Goal: Transaction & Acquisition: Purchase product/service

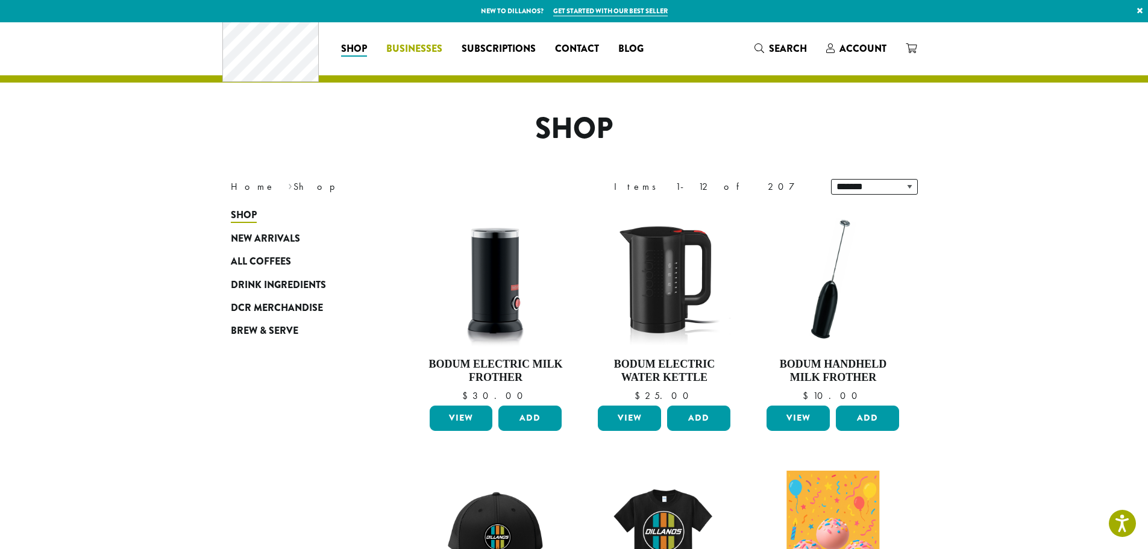
click at [386, 48] on span "Businesses" at bounding box center [414, 49] width 56 height 15
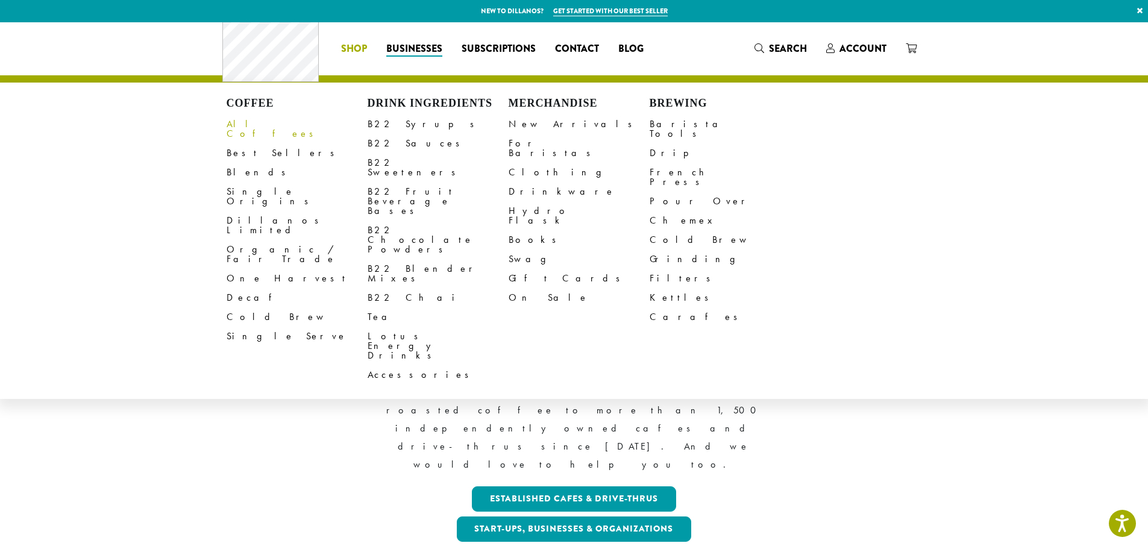
click at [227, 129] on link "All Coffees" at bounding box center [297, 128] width 141 height 29
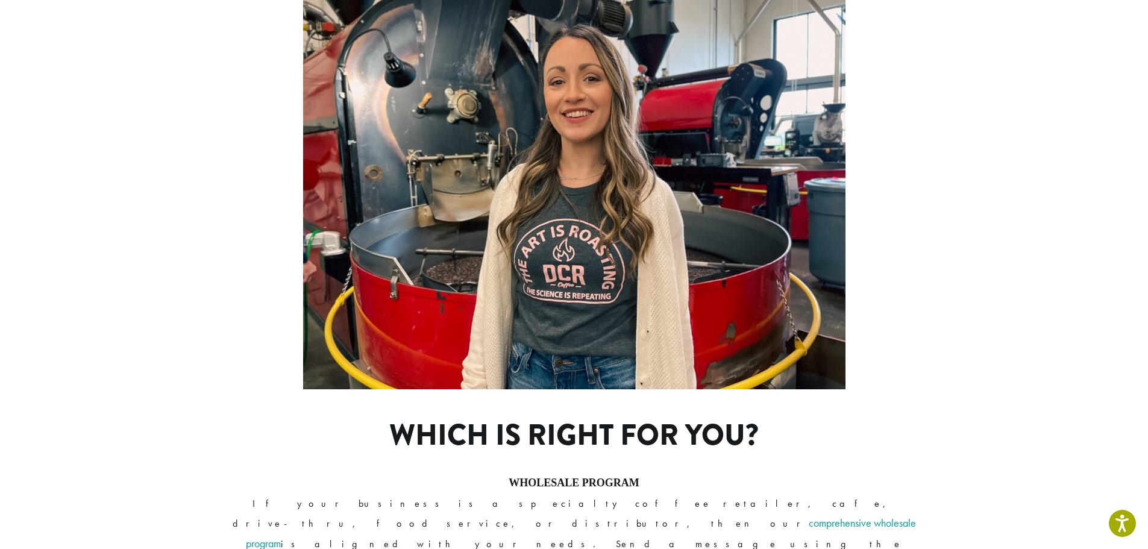
scroll to position [723, 0]
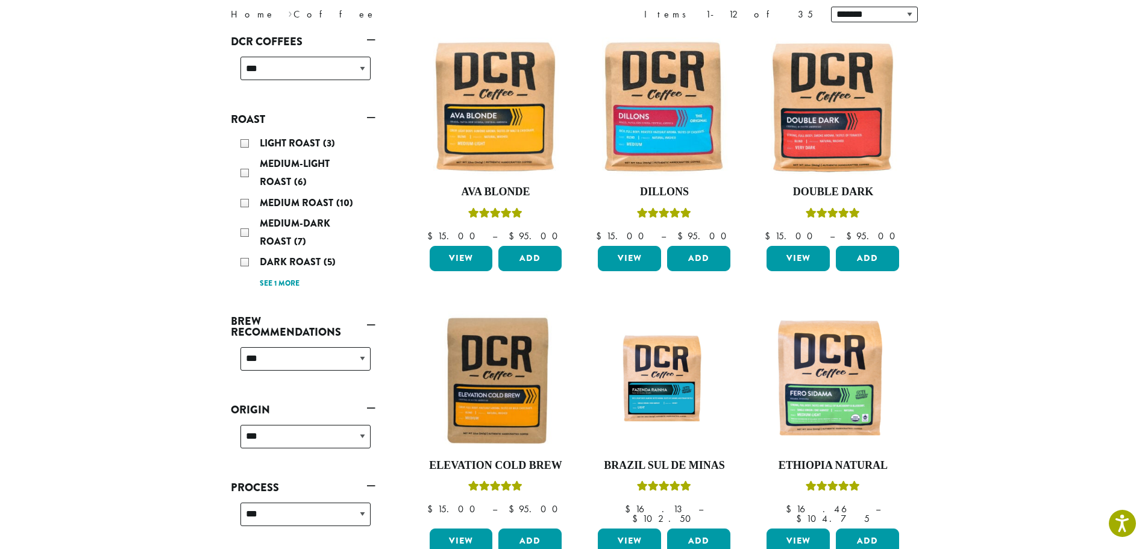
scroll to position [146, 0]
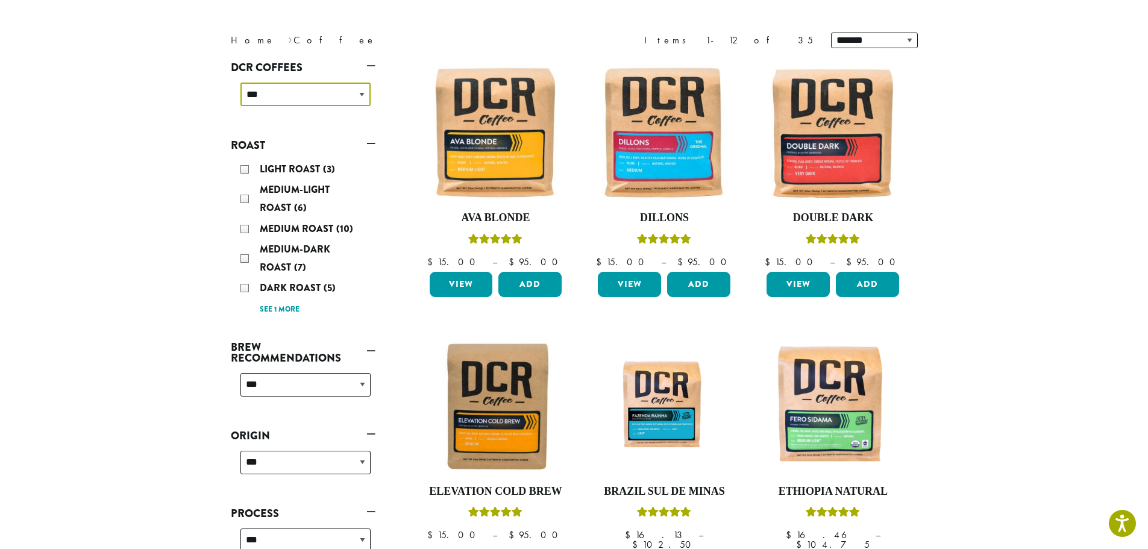
click at [273, 106] on select "**********" at bounding box center [305, 94] width 130 height 23
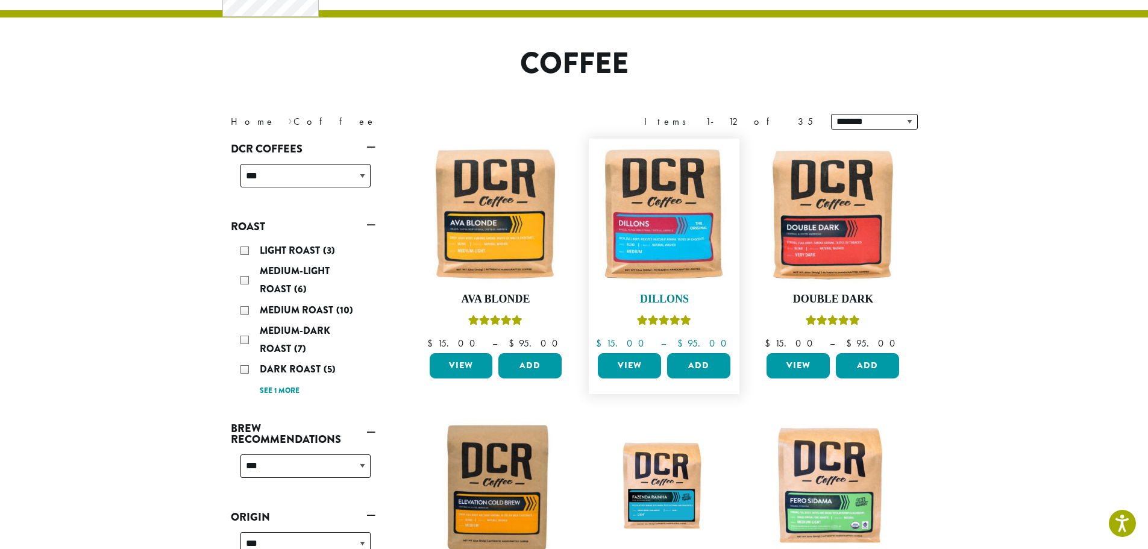
scroll to position [0, 0]
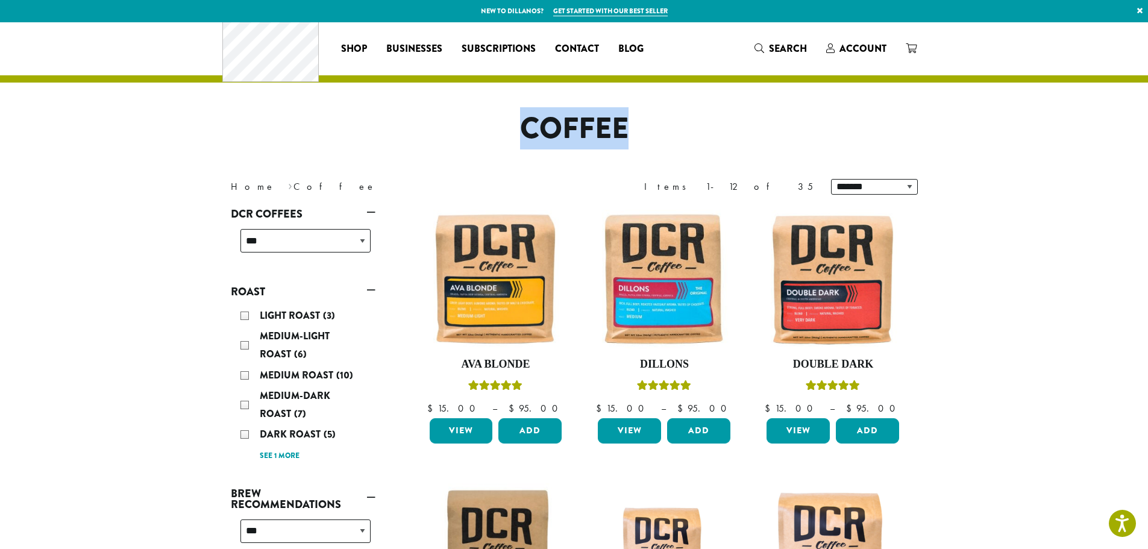
drag, startPoint x: 643, startPoint y: 137, endPoint x: 415, endPoint y: 136, distance: 227.8
click at [415, 136] on h1 "Coffee" at bounding box center [574, 128] width 705 height 35
click at [697, 140] on h1 "Coffee" at bounding box center [574, 128] width 705 height 35
drag, startPoint x: 628, startPoint y: 139, endPoint x: 498, endPoint y: 144, distance: 129.6
click at [498, 144] on h1 "Coffee" at bounding box center [574, 128] width 705 height 35
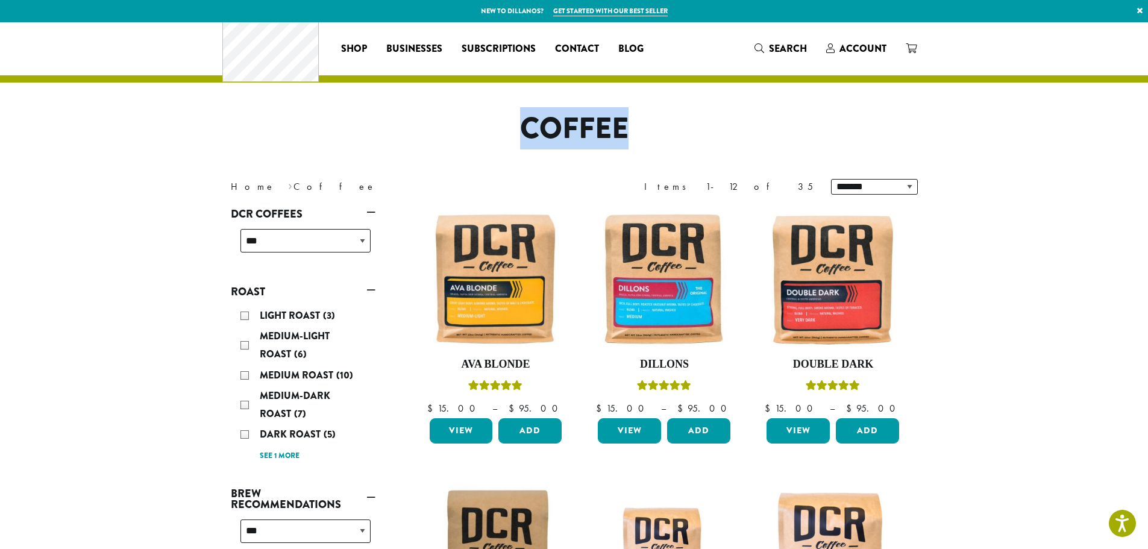
click at [691, 136] on h1 "Coffee" at bounding box center [574, 128] width 705 height 35
drag, startPoint x: 672, startPoint y: 139, endPoint x: 487, endPoint y: 128, distance: 185.9
click at [487, 128] on h1 "Coffee" at bounding box center [574, 128] width 705 height 35
click at [692, 129] on h1 "Coffee" at bounding box center [574, 128] width 705 height 35
click at [622, 11] on link "Get started with our best seller" at bounding box center [610, 11] width 114 height 10
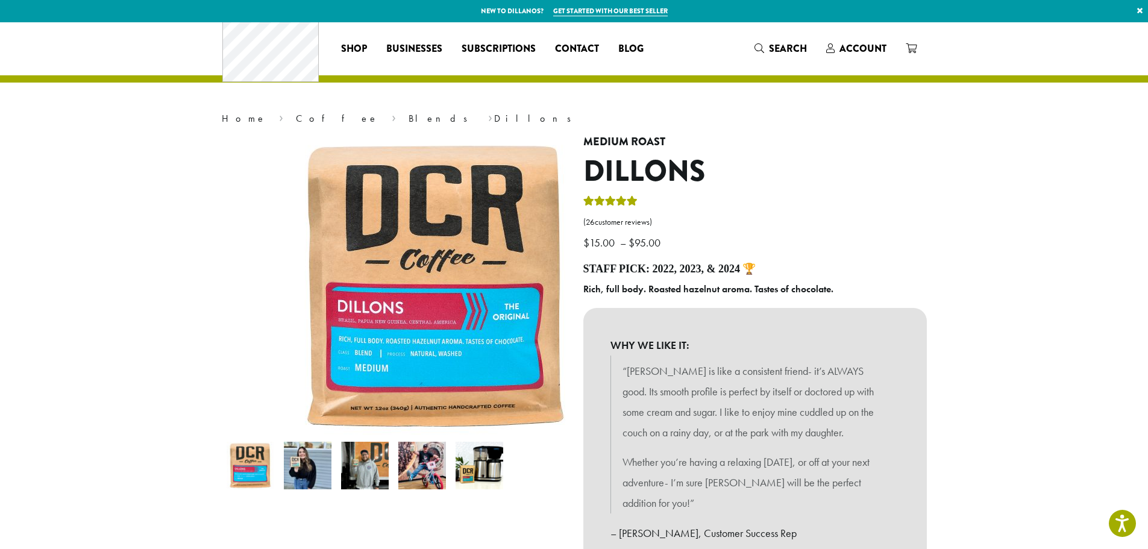
click at [284, 483] on img at bounding box center [308, 466] width 48 height 48
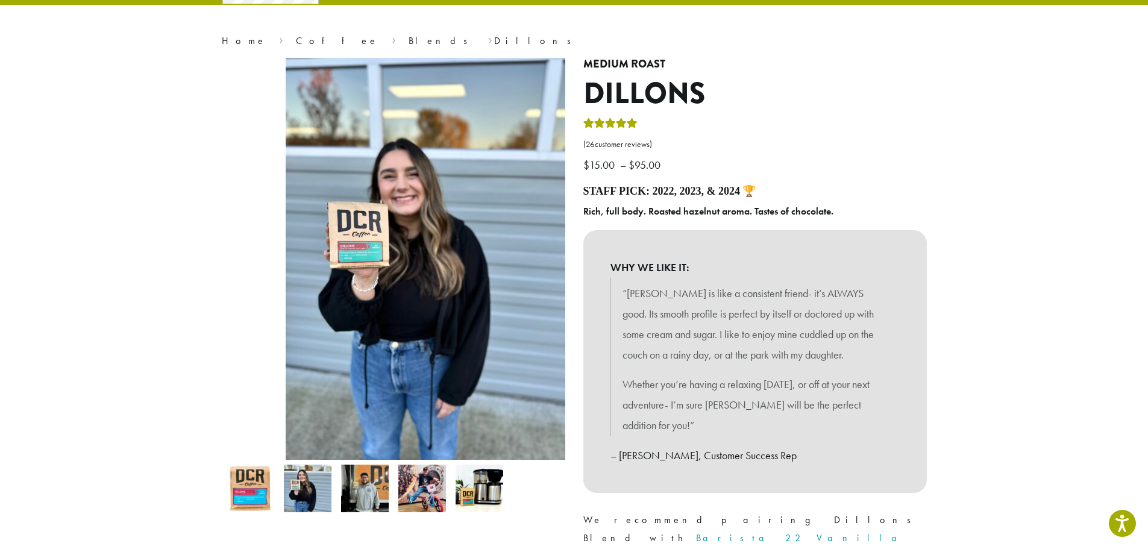
scroll to position [80, 0]
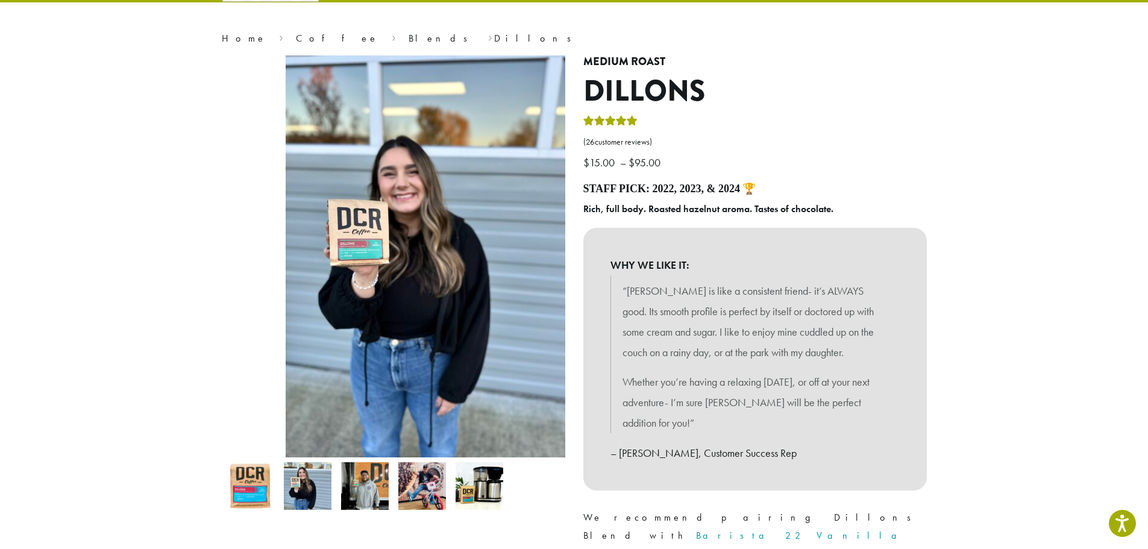
click at [341, 509] on img at bounding box center [365, 486] width 48 height 48
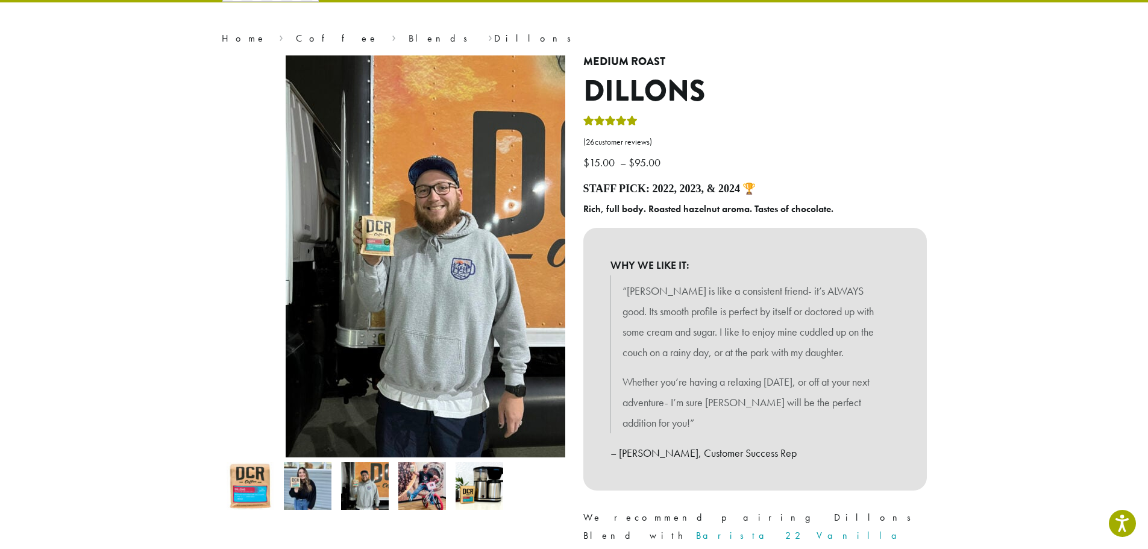
click at [398, 510] on img at bounding box center [422, 486] width 48 height 48
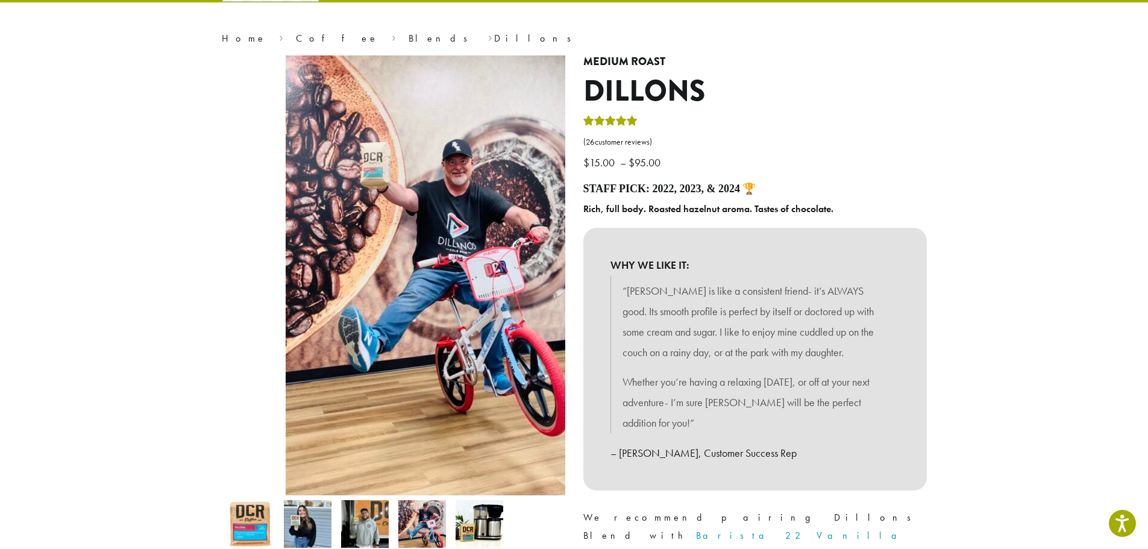
click at [456, 532] on img at bounding box center [480, 524] width 48 height 48
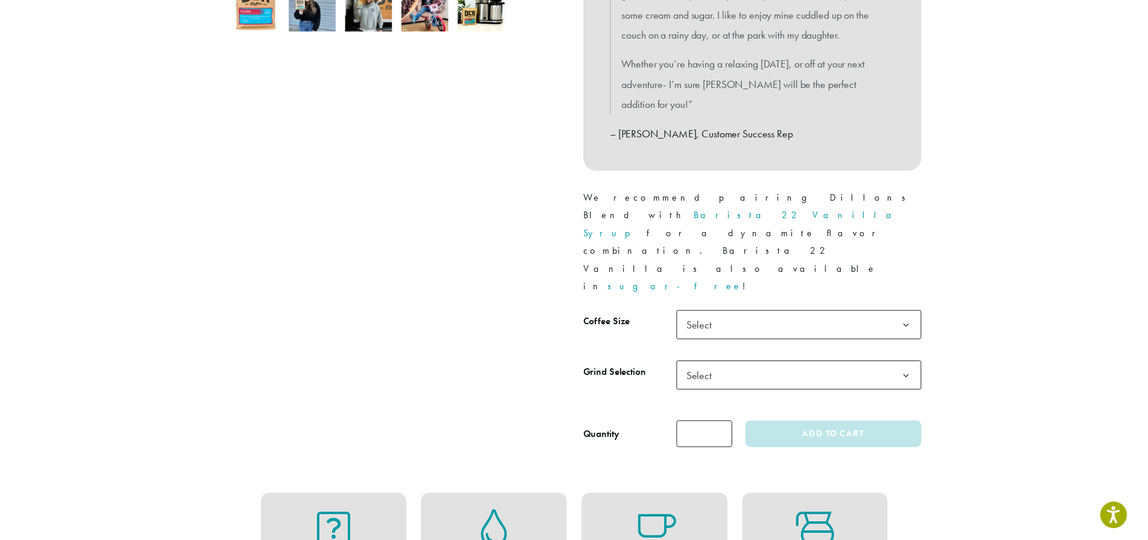
scroll to position [402, 0]
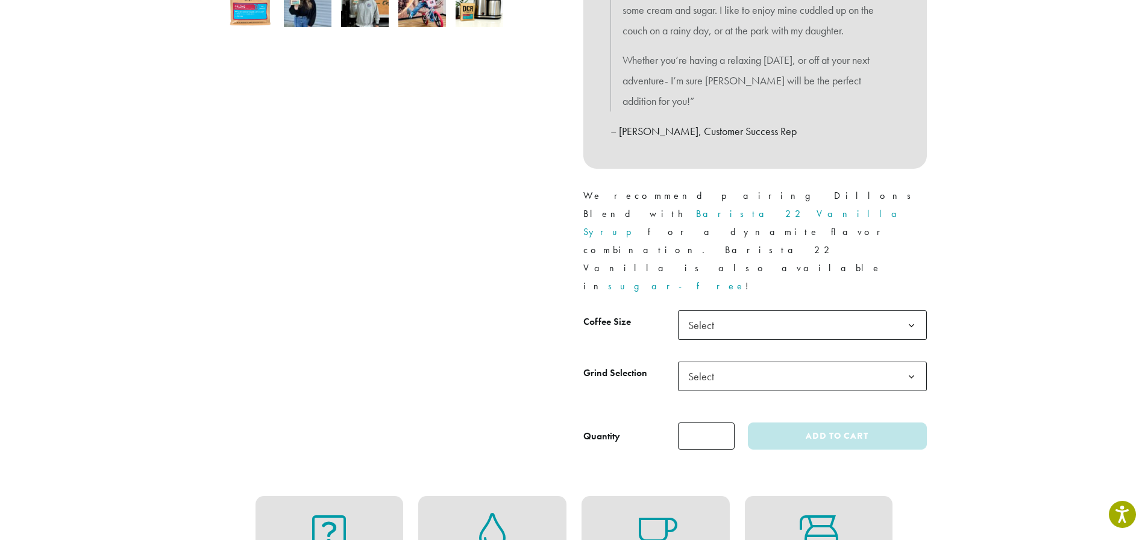
click at [729, 310] on span "Select" at bounding box center [802, 325] width 249 height 30
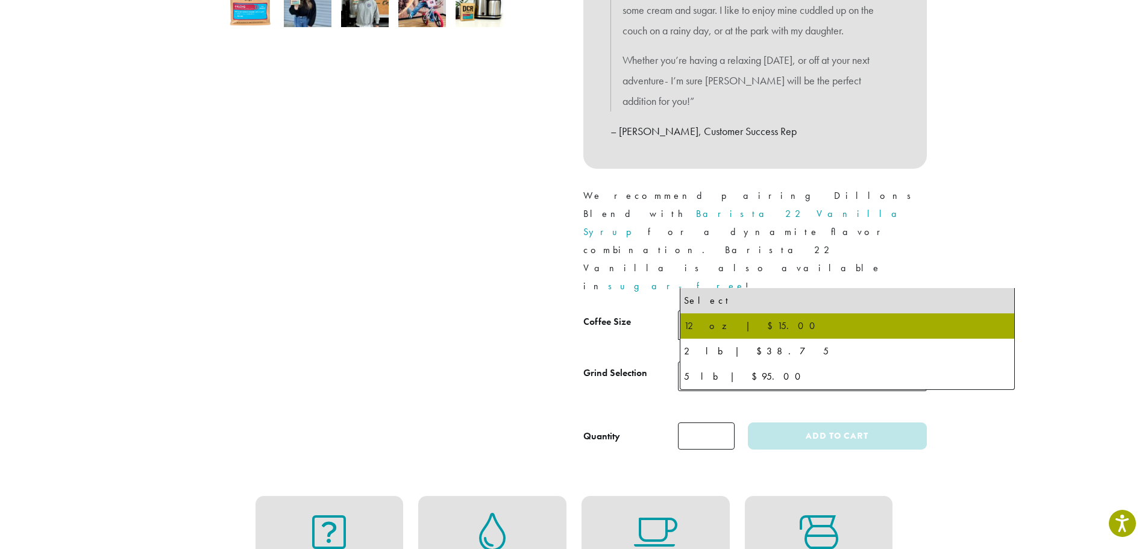
select select "*********"
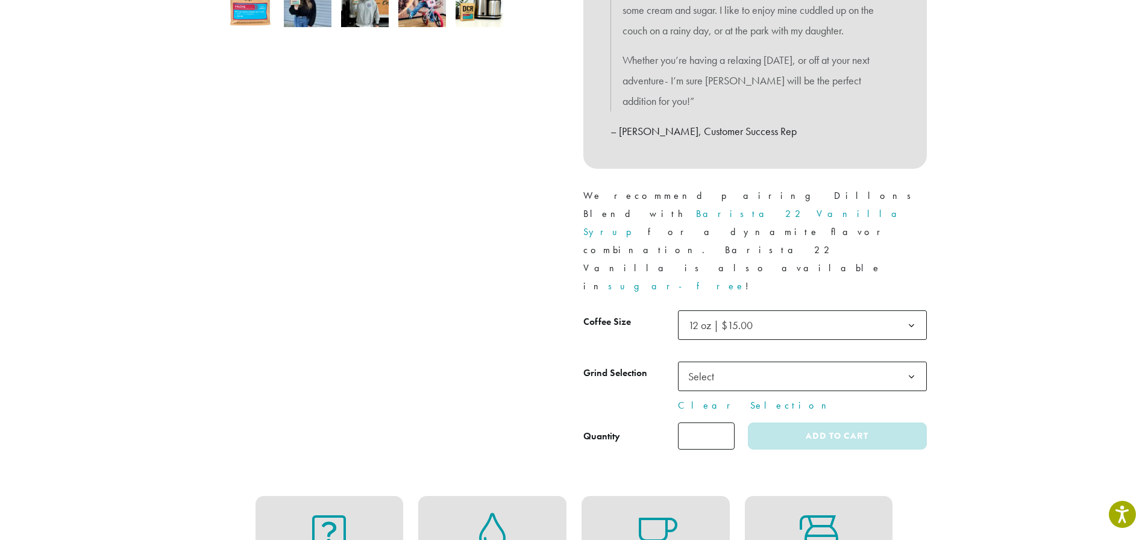
click at [760, 362] on span "Select" at bounding box center [802, 377] width 249 height 30
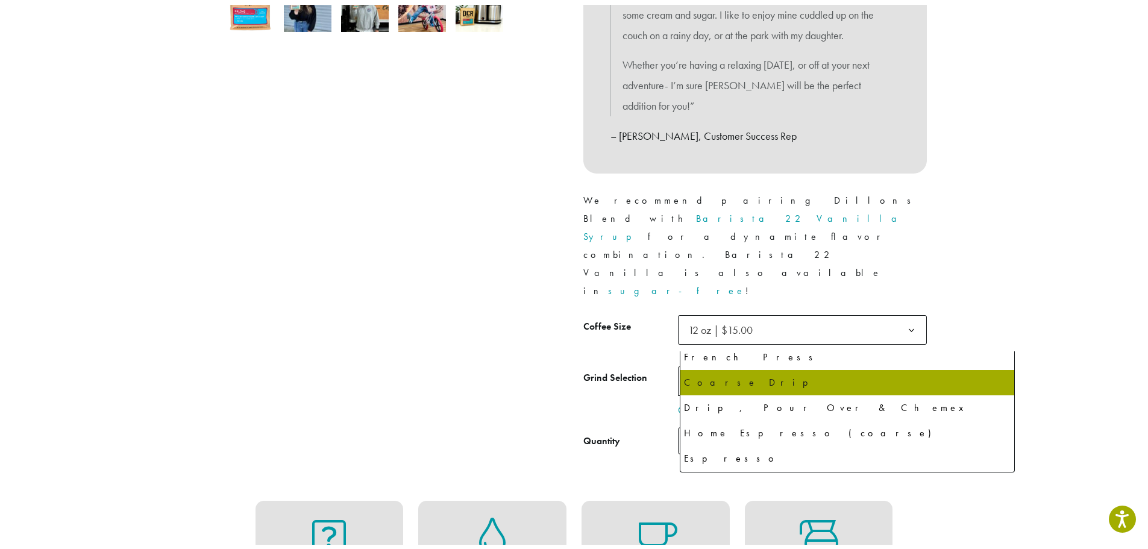
scroll to position [118, 0]
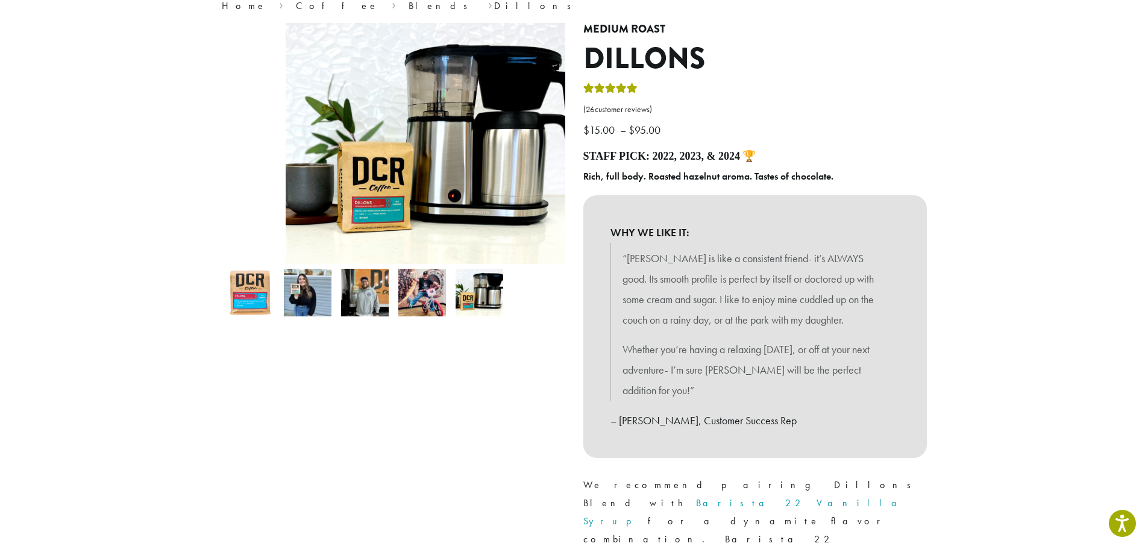
scroll to position [0, 0]
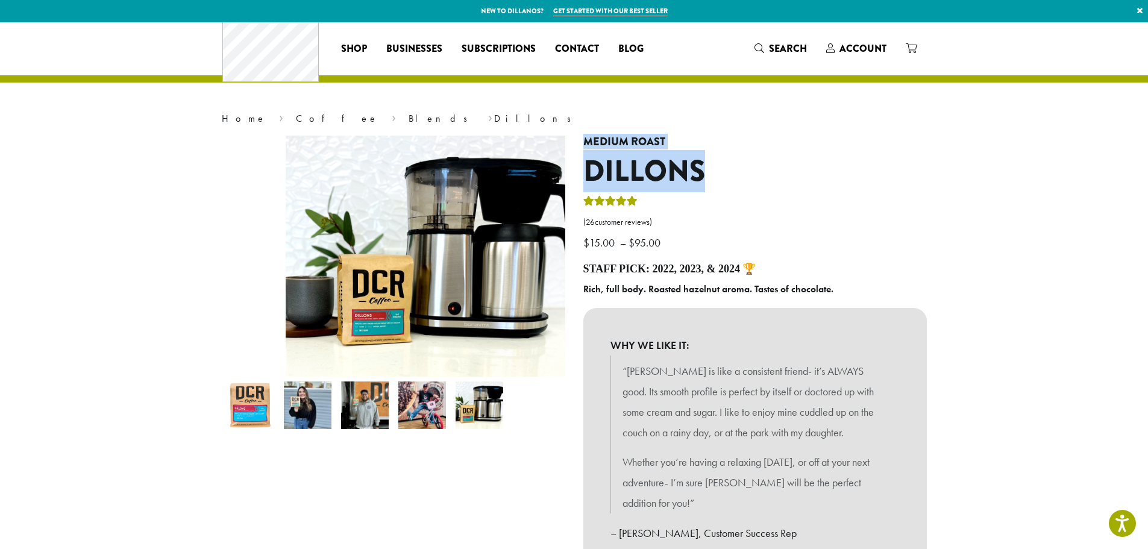
drag, startPoint x: 762, startPoint y: 204, endPoint x: 648, endPoint y: 156, distance: 123.4
click at [594, 157] on div "Medium Roast Dillons ( 26 customer reviews) $ 15.00 – $ 95.00 Price range: $15.…" at bounding box center [755, 499] width 362 height 726
click at [828, 149] on h4 "Medium Roast" at bounding box center [754, 142] width 343 height 13
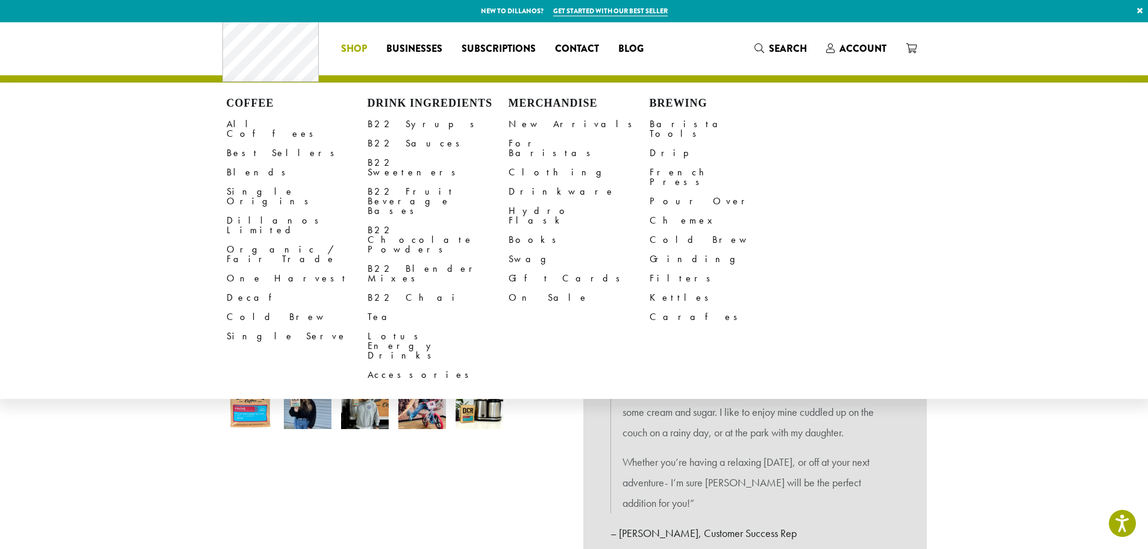
click at [52, 298] on ul "Coffee All Coffees Best Sellers Blends Single Origins Dillanos Limited Organic …" at bounding box center [574, 241] width 1148 height 317
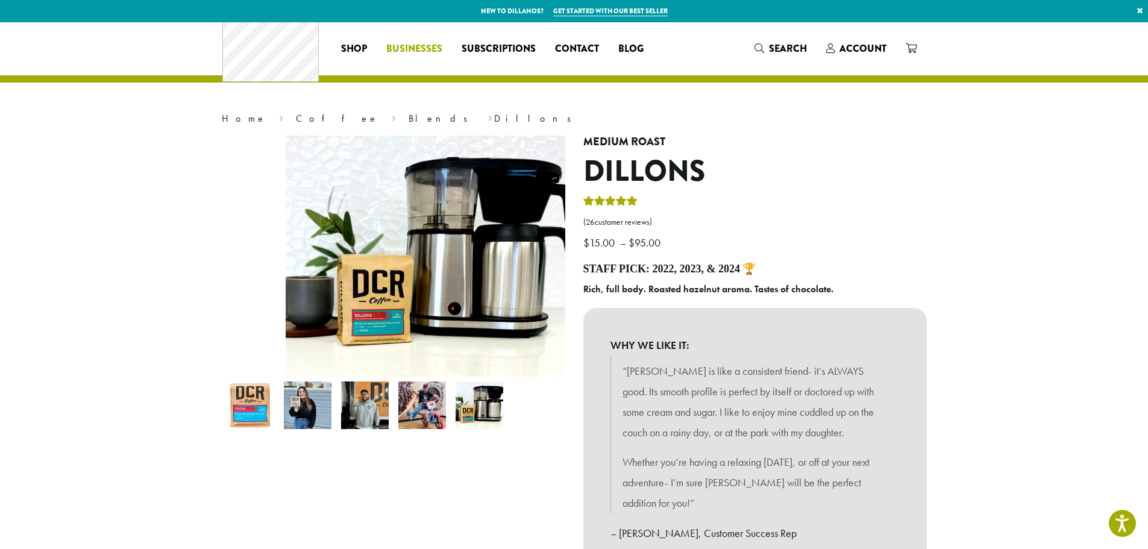
click at [386, 52] on span "Businesses" at bounding box center [414, 49] width 56 height 15
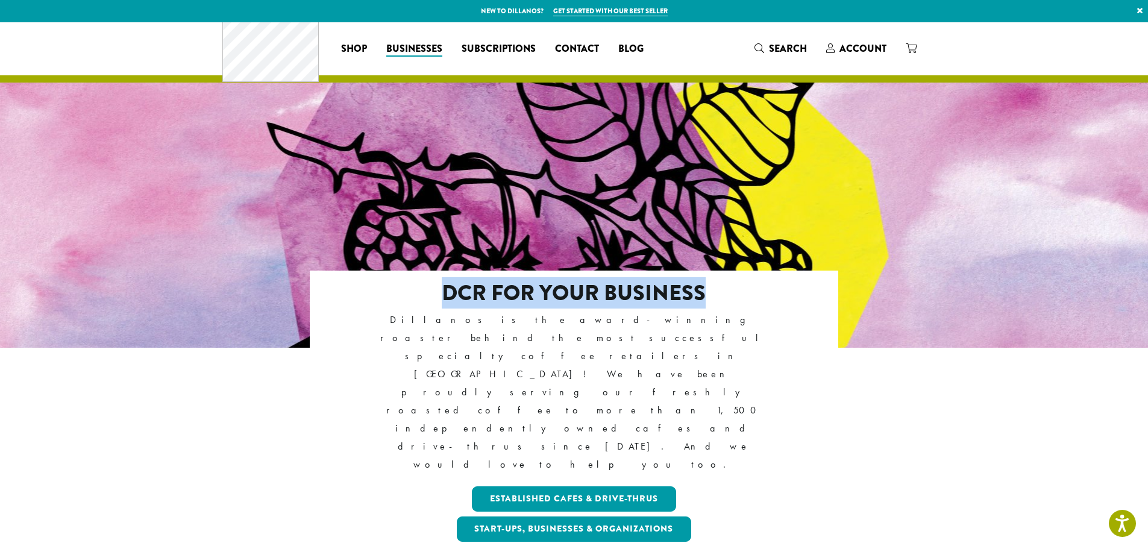
drag, startPoint x: 403, startPoint y: 284, endPoint x: 827, endPoint y: 289, distance: 424.2
click at [786, 289] on h2 "DCR FOR YOUR BUSINESS" at bounding box center [574, 293] width 425 height 26
